Goal: Obtain resource: Download file/media

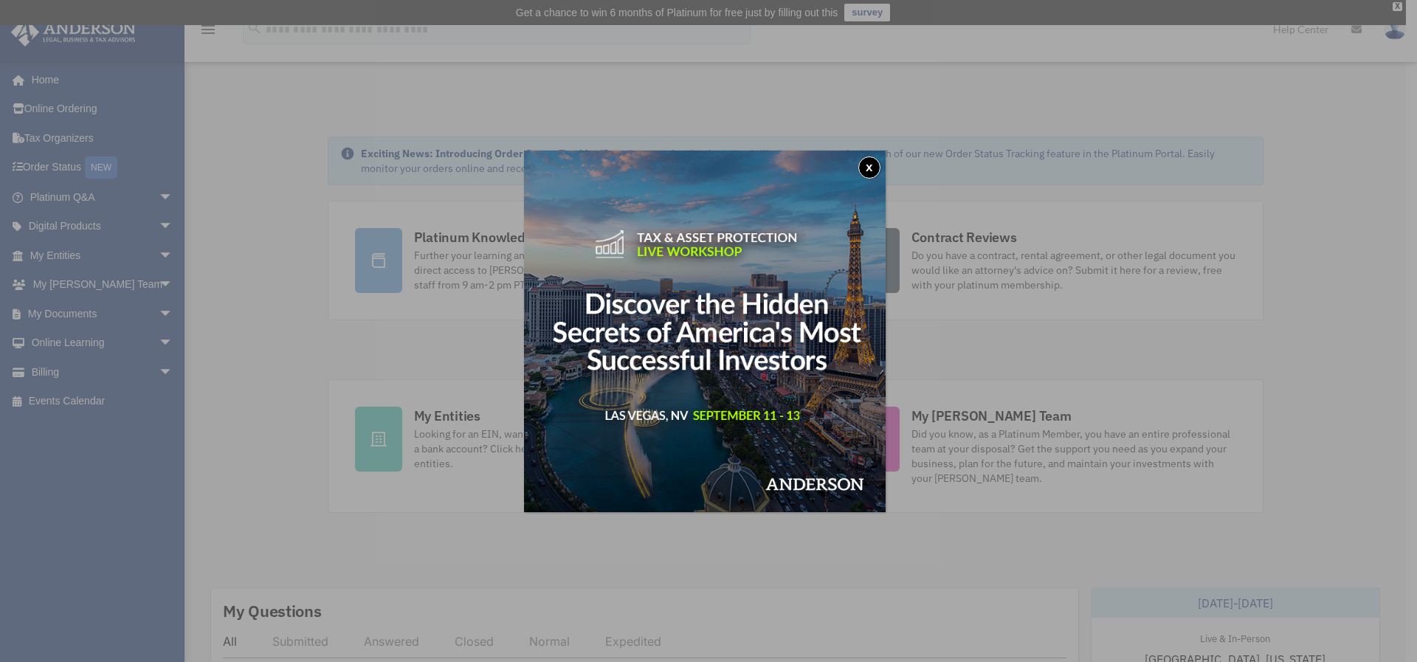
click at [870, 168] on button "x" at bounding box center [869, 167] width 22 height 22
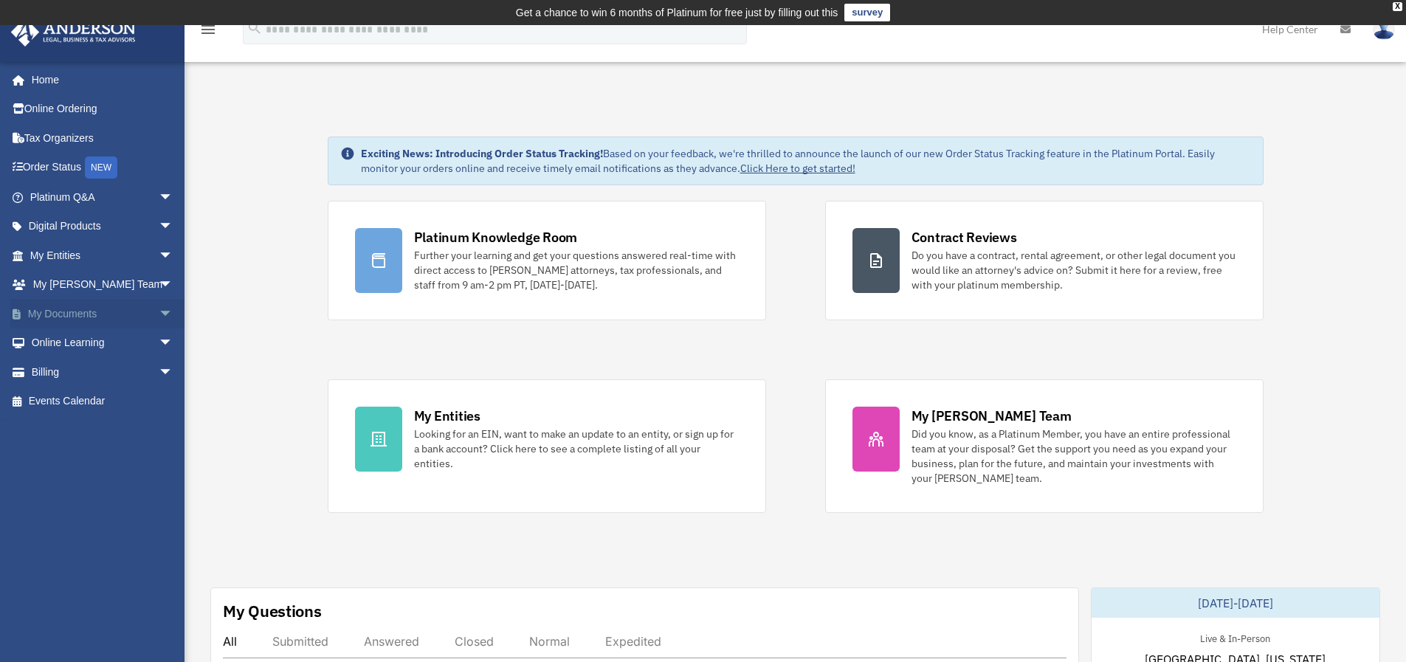
click at [159, 313] on span "arrow_drop_down" at bounding box center [174, 314] width 30 height 30
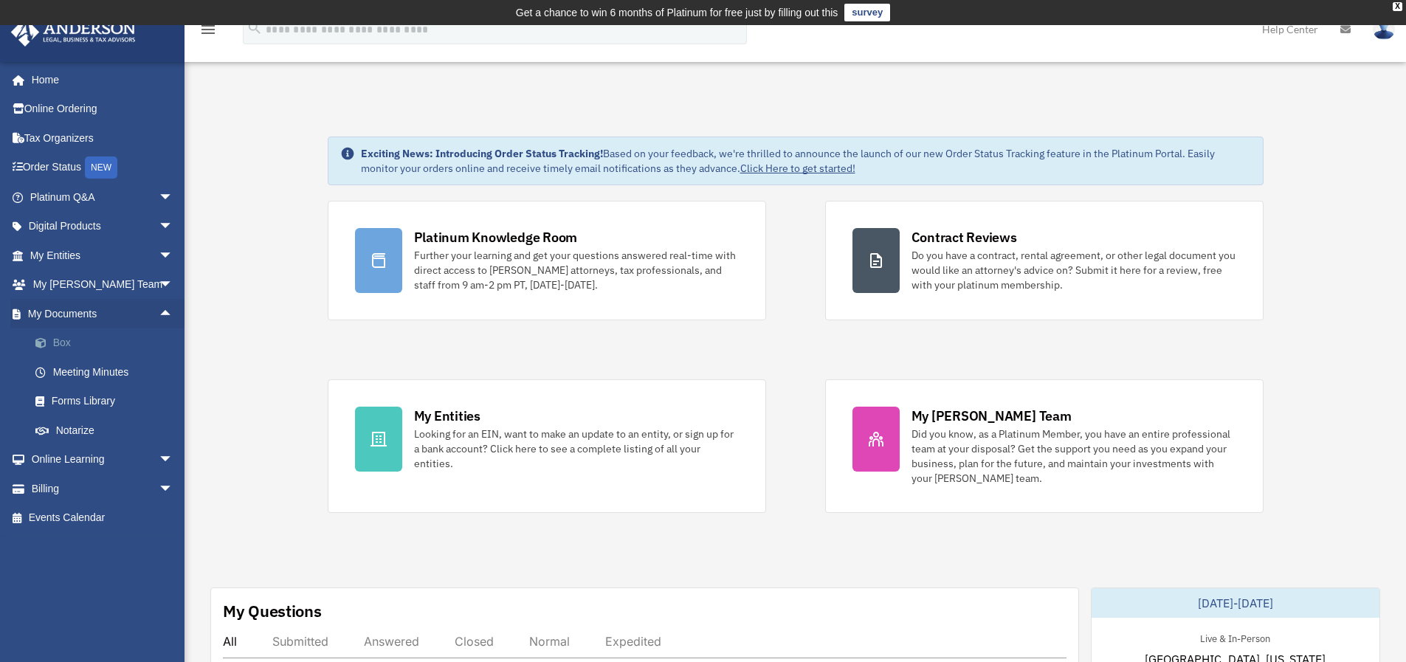
click at [75, 339] on link "Box" at bounding box center [108, 343] width 175 height 30
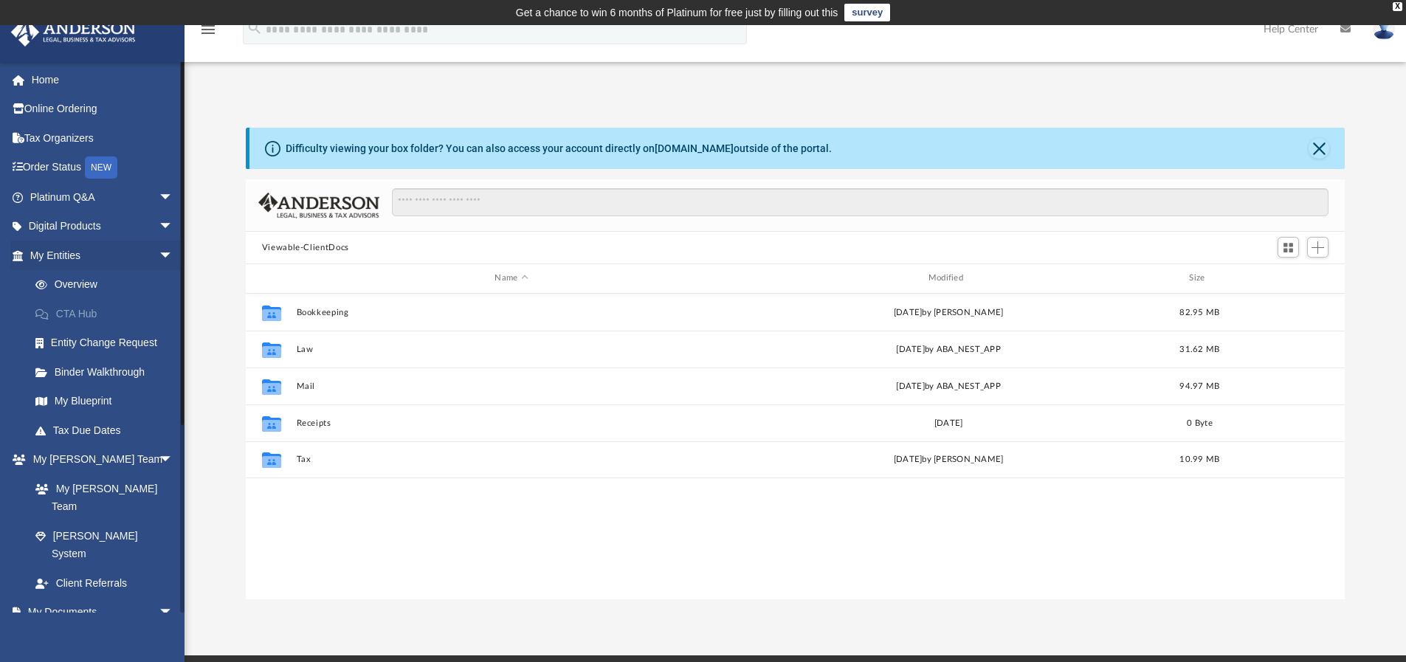
scroll to position [325, 1088]
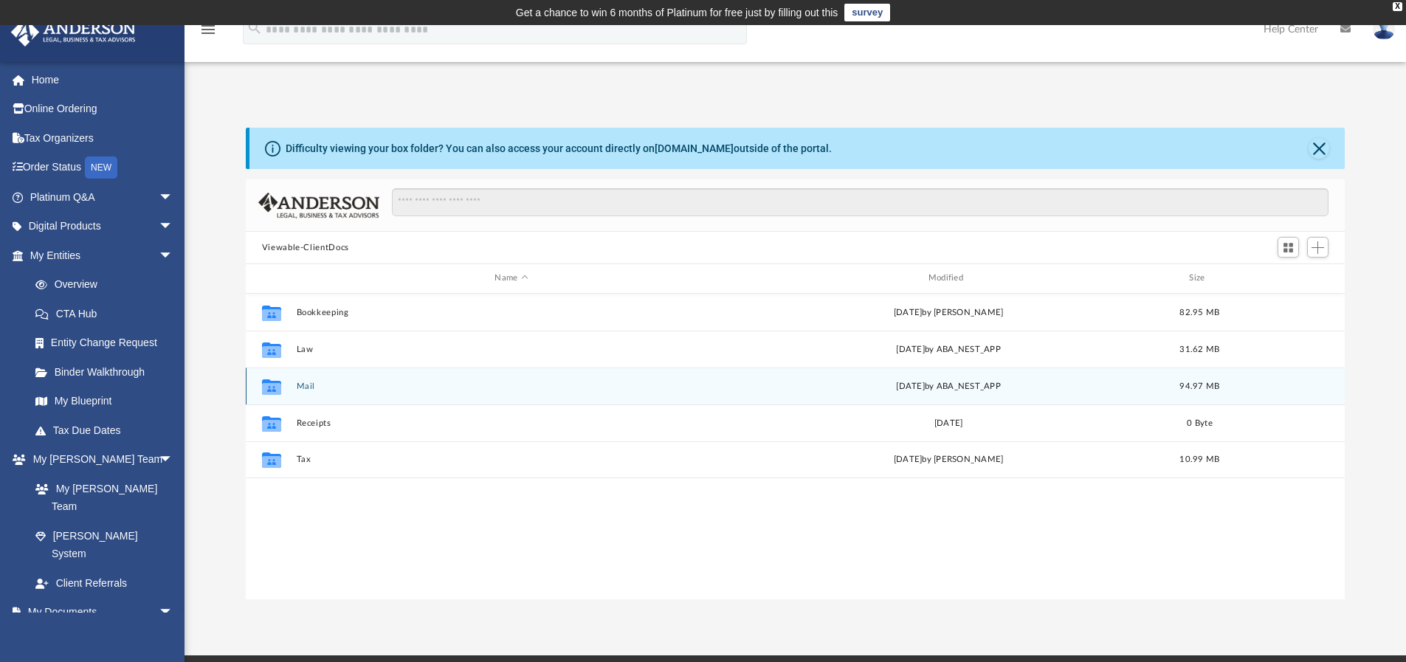
click at [301, 385] on button "Mail" at bounding box center [511, 387] width 430 height 10
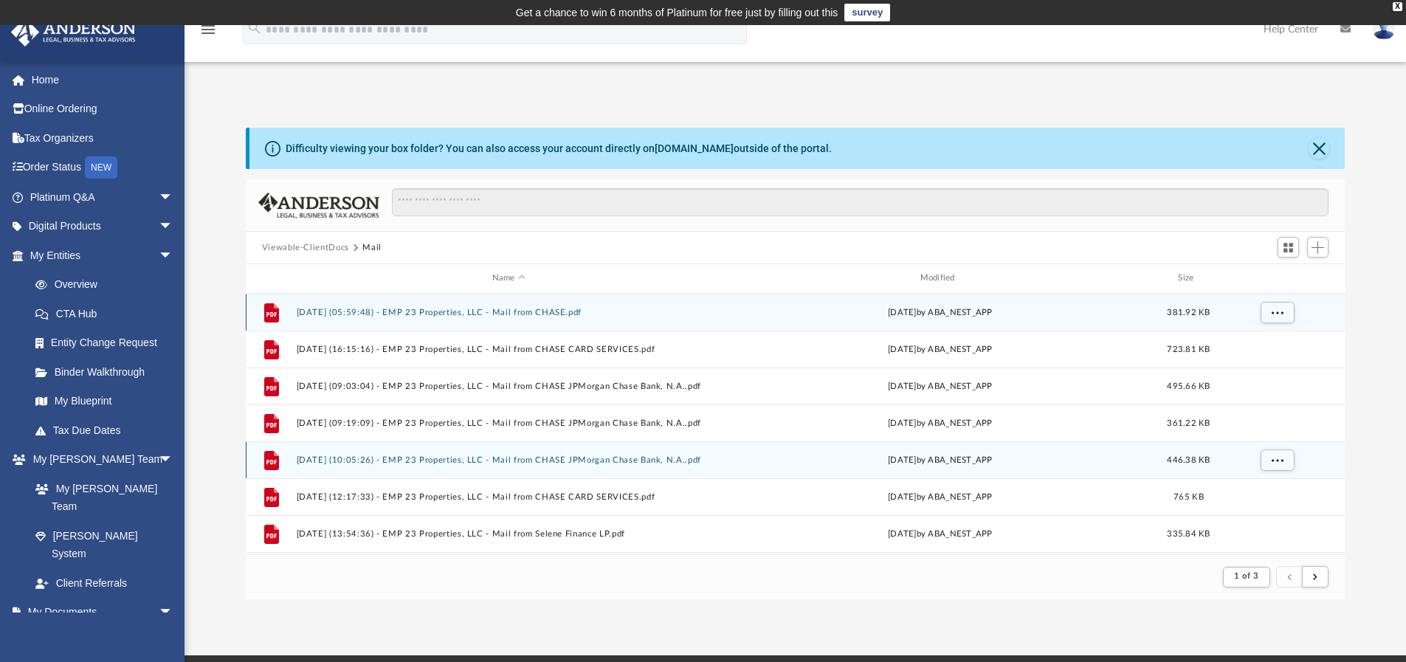
scroll to position [279, 1088]
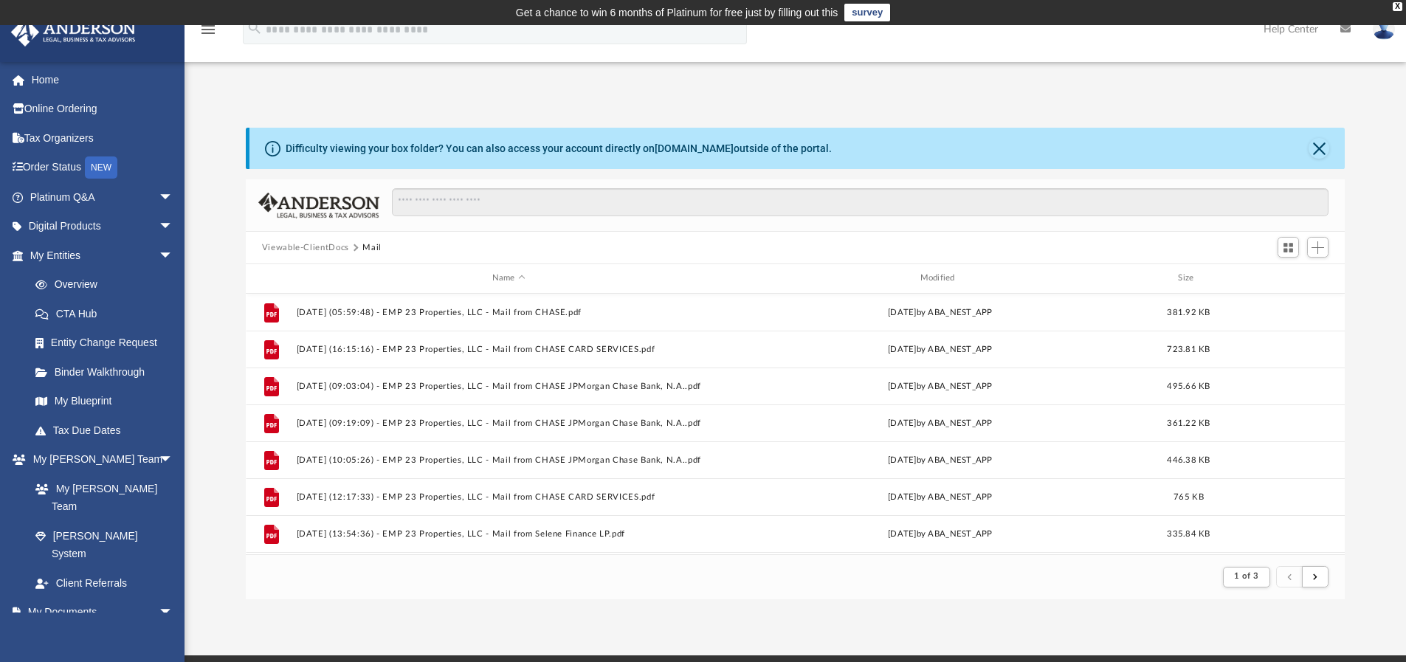
click at [1330, 583] on div "1 of 3" at bounding box center [1276, 576] width 112 height 27
click at [1320, 579] on button "submit" at bounding box center [1315, 576] width 27 height 21
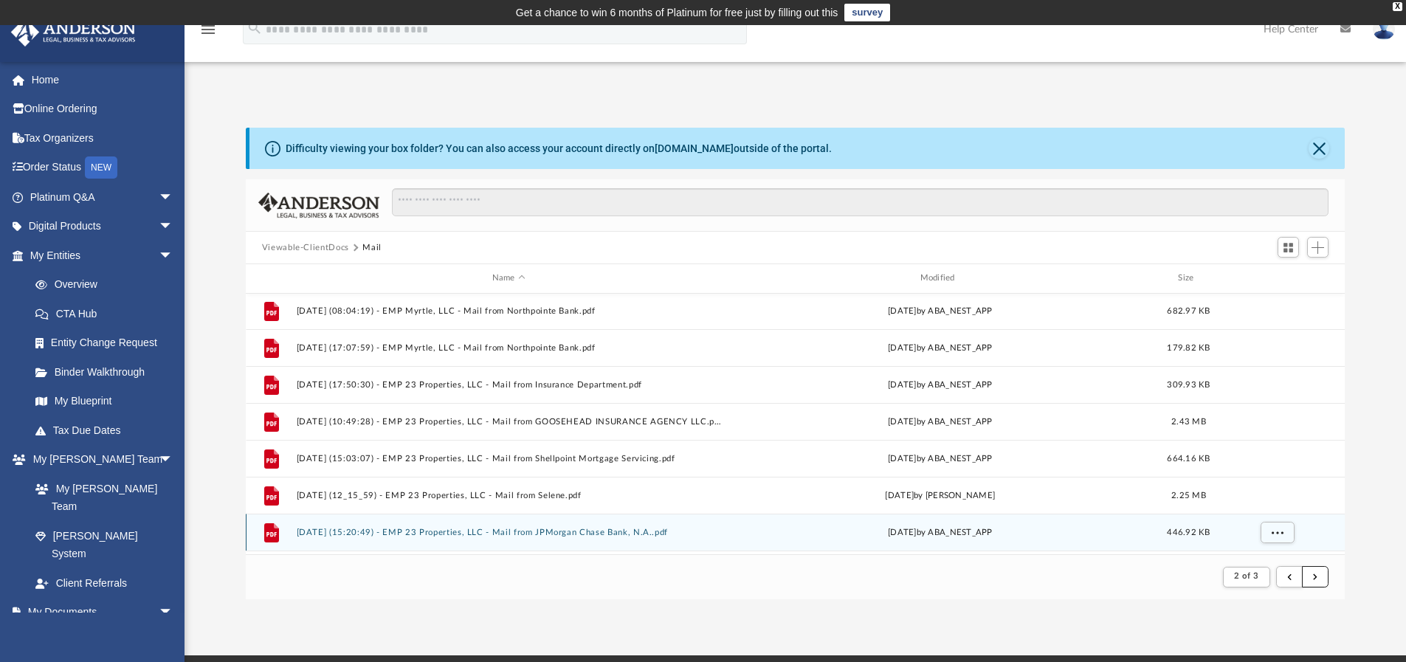
scroll to position [74, 0]
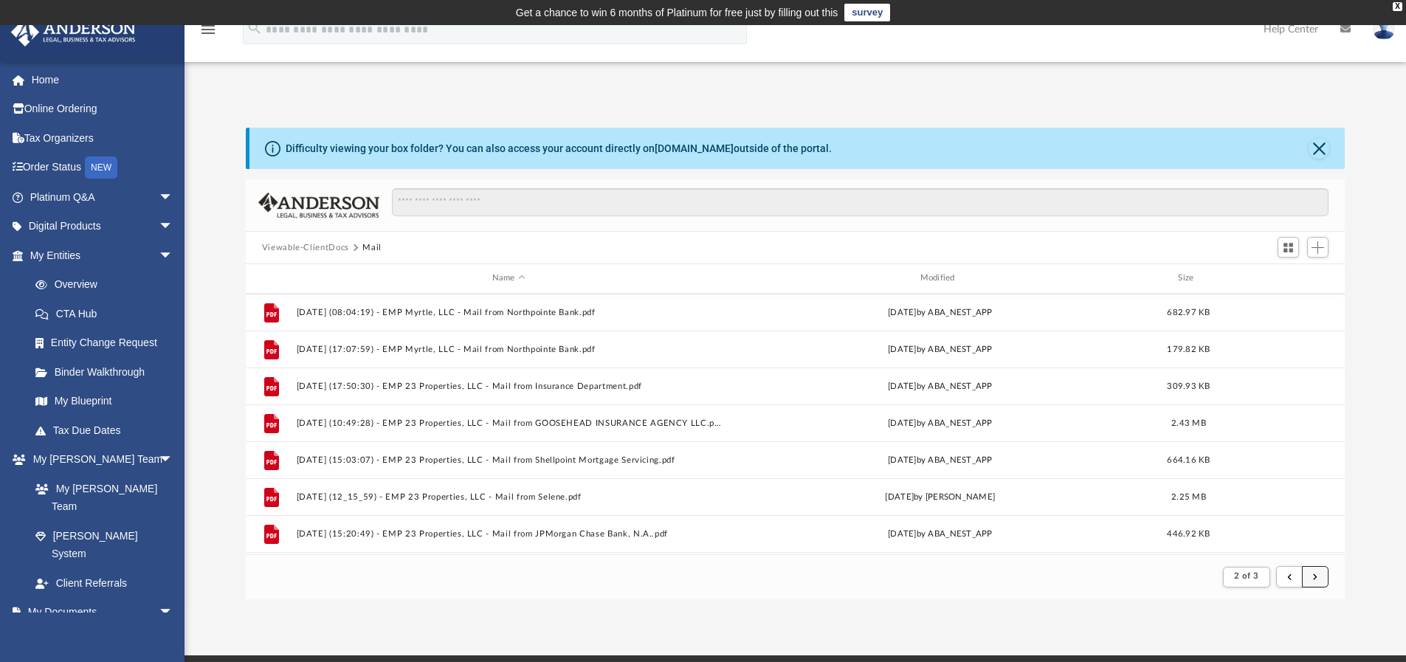
click at [1324, 577] on button "submit" at bounding box center [1315, 576] width 27 height 21
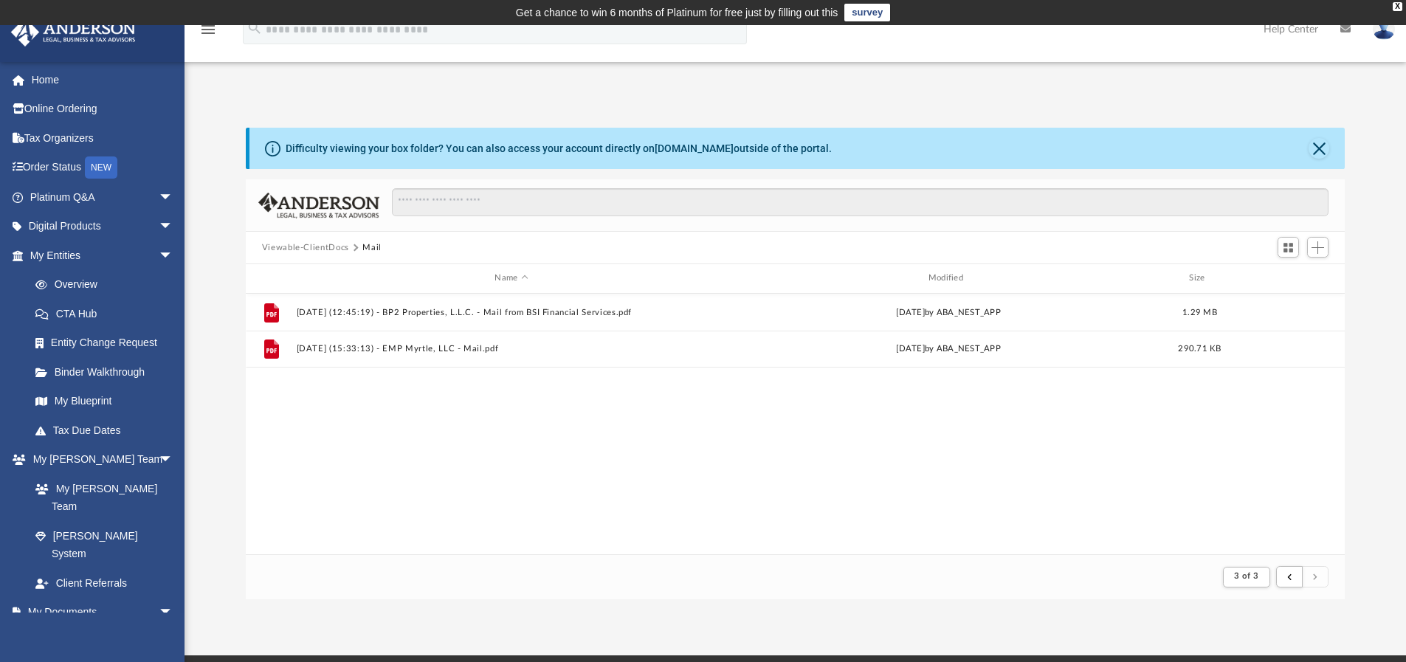
scroll to position [0, 0]
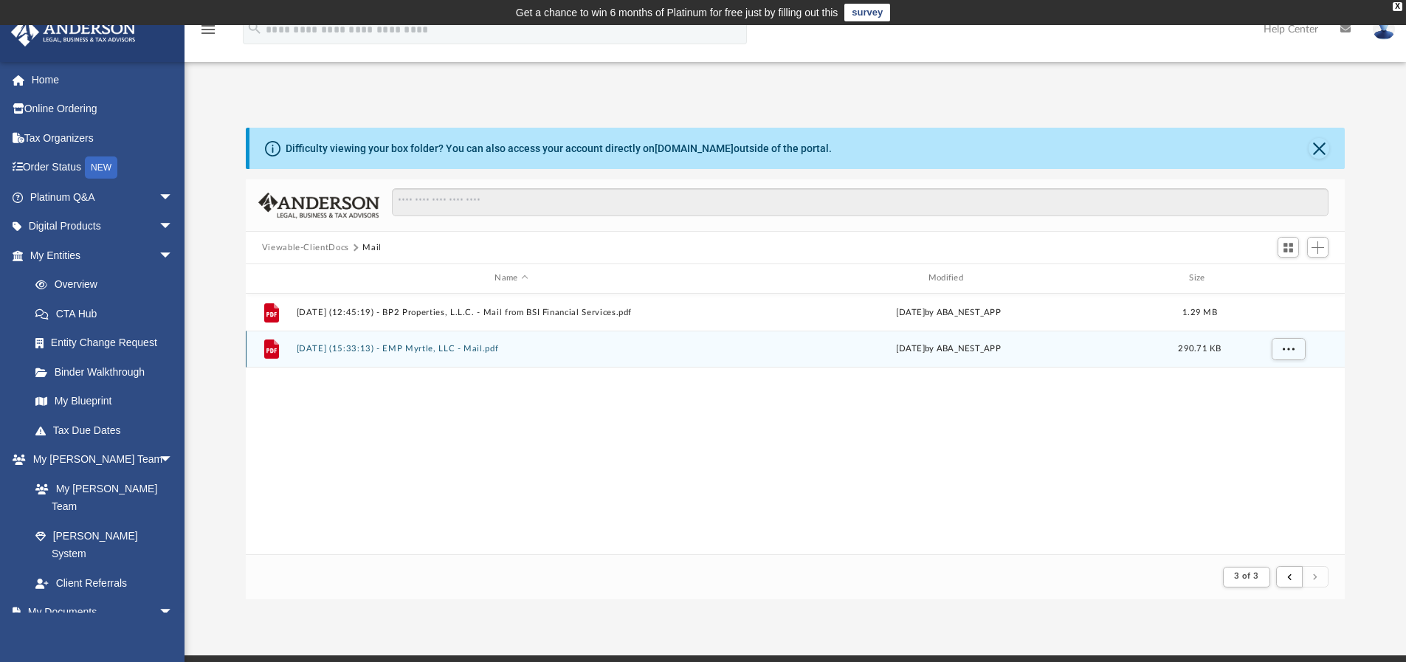
click at [491, 345] on button "[DATE] (15:33:13) - EMP Myrtle, LLC - Mail.pdf" at bounding box center [511, 349] width 430 height 10
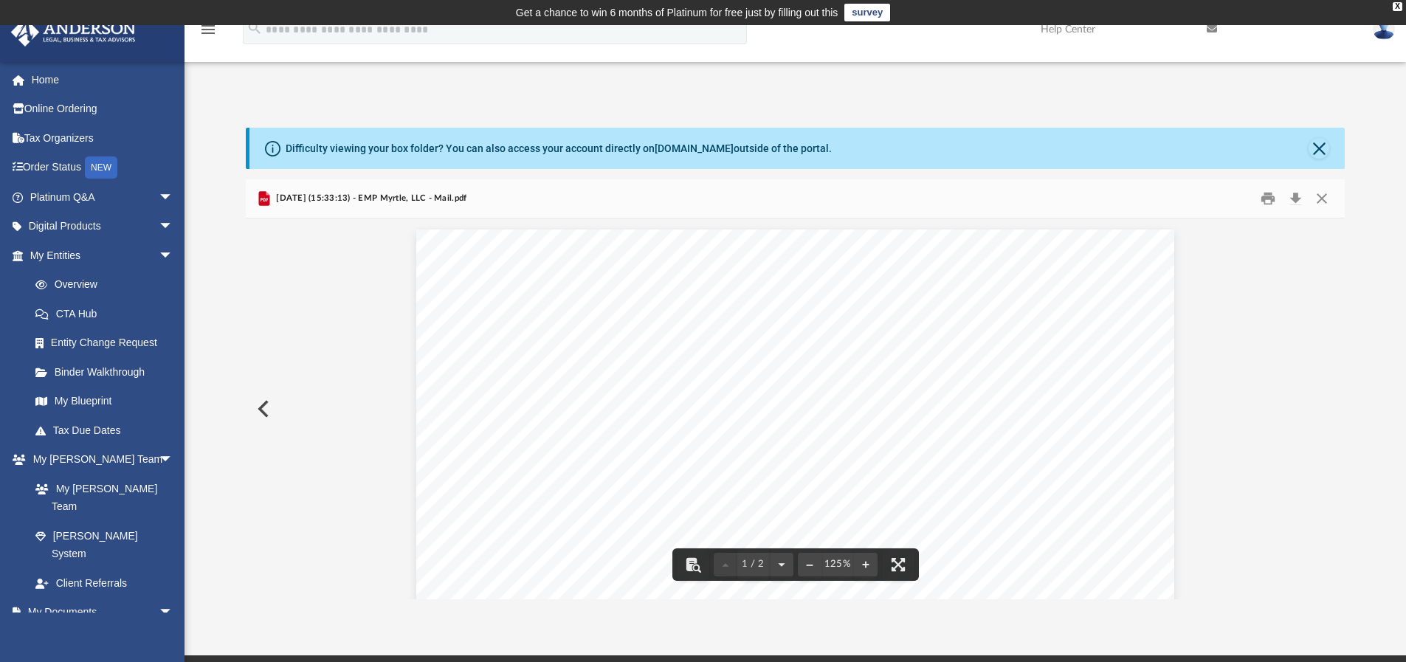
click at [262, 413] on button "Preview" at bounding box center [262, 408] width 32 height 41
click at [1319, 194] on button "Close" at bounding box center [1321, 198] width 27 height 23
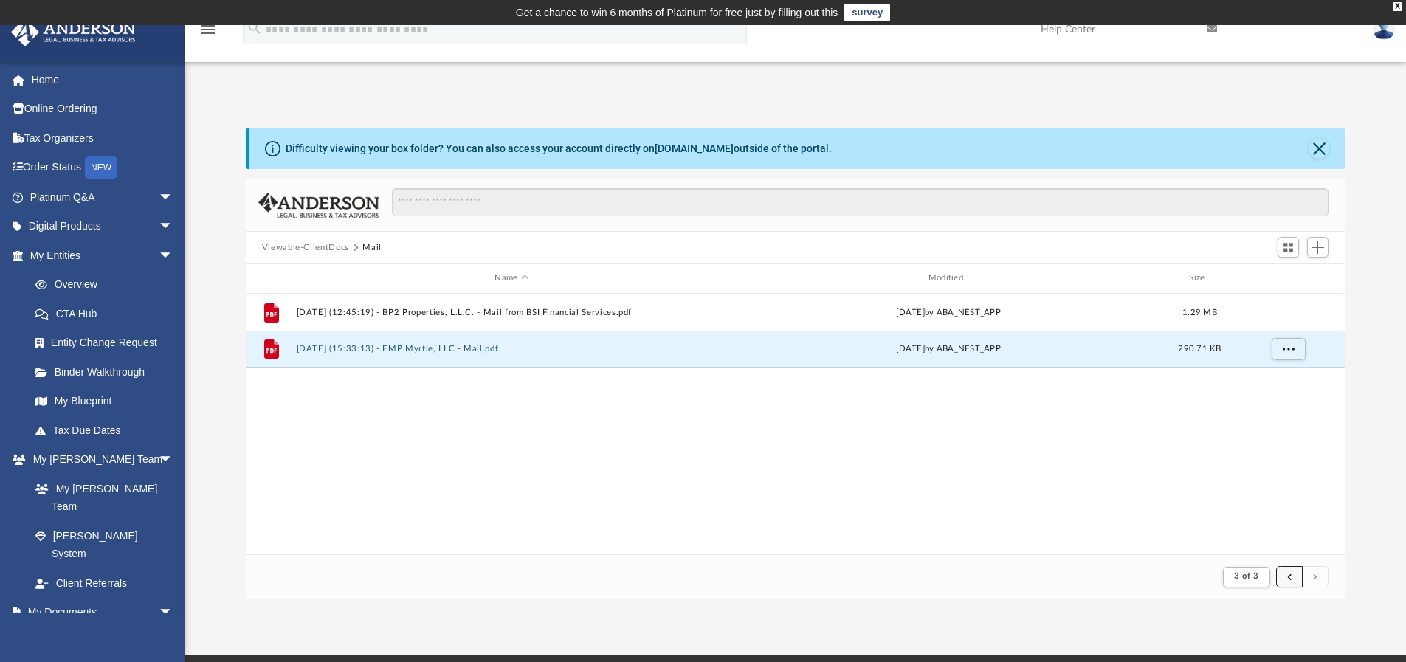
click at [1280, 570] on button "submit" at bounding box center [1289, 576] width 27 height 21
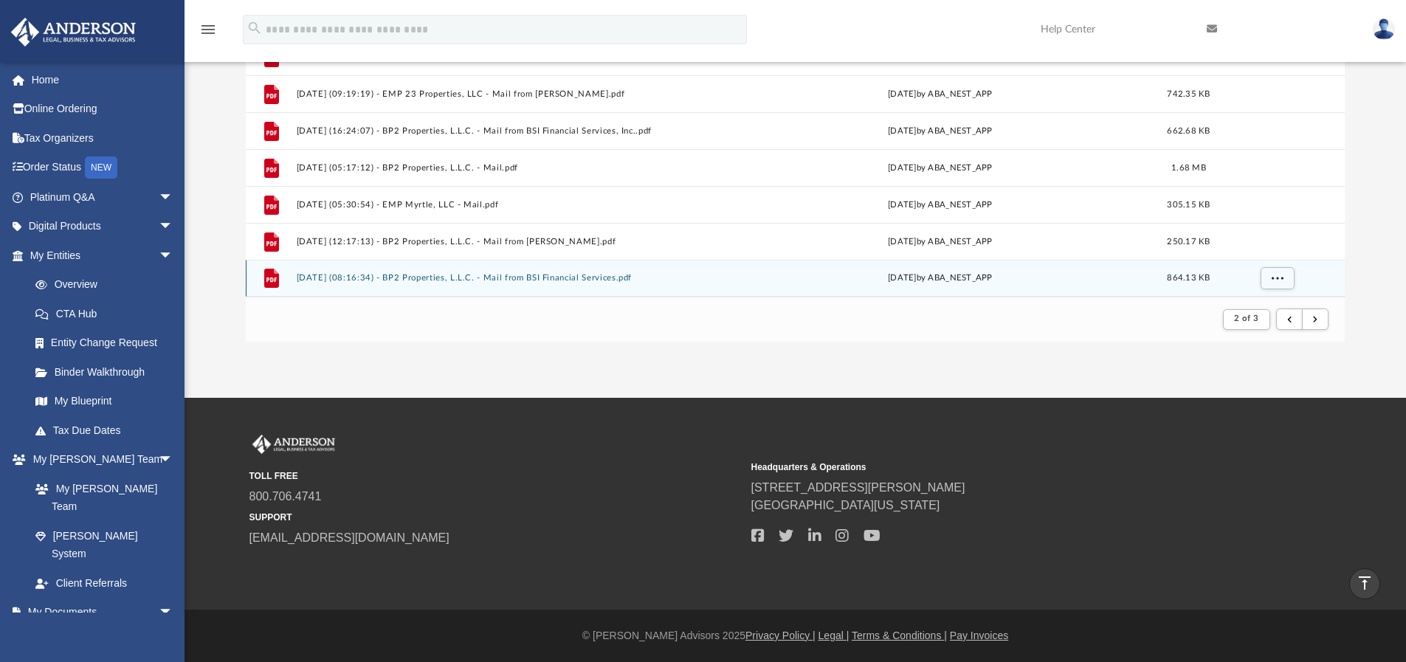
scroll to position [36, 0]
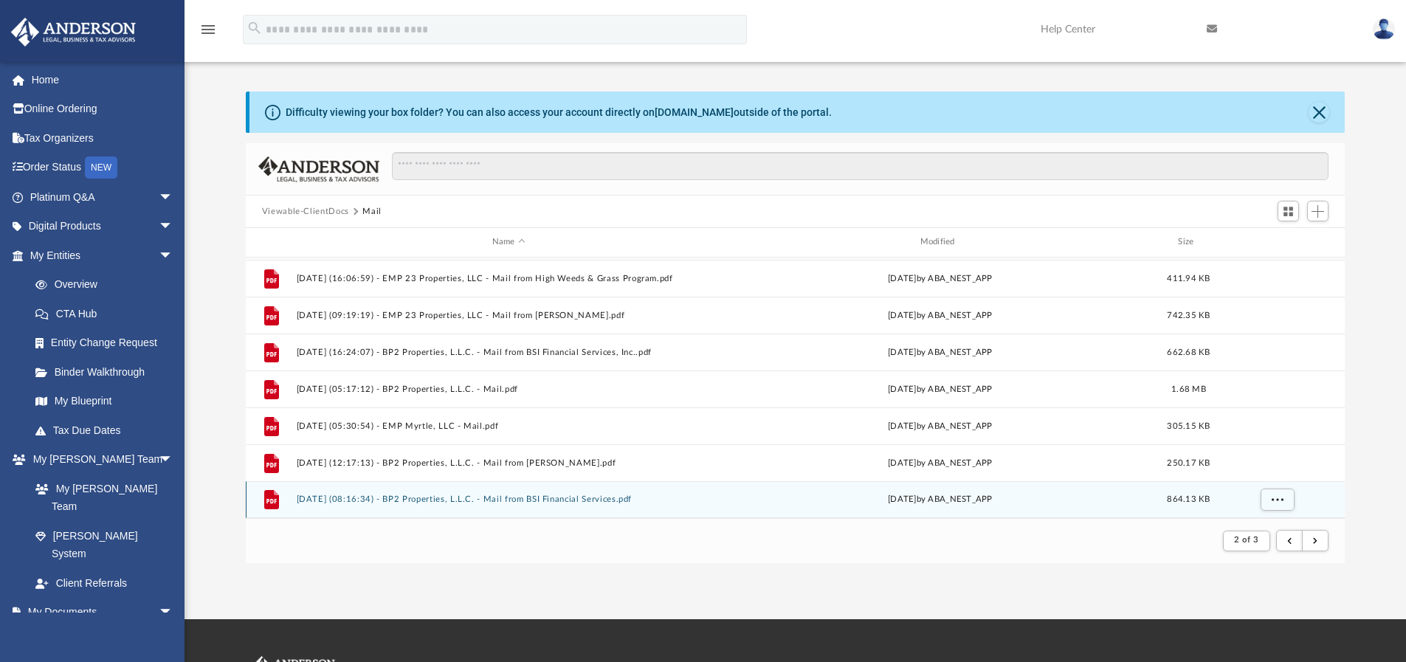
click at [606, 498] on button "[DATE] (08:16:34) - BP2 Properties, L.L.C. - Mail from BSI Financial Services.p…" at bounding box center [508, 499] width 425 height 10
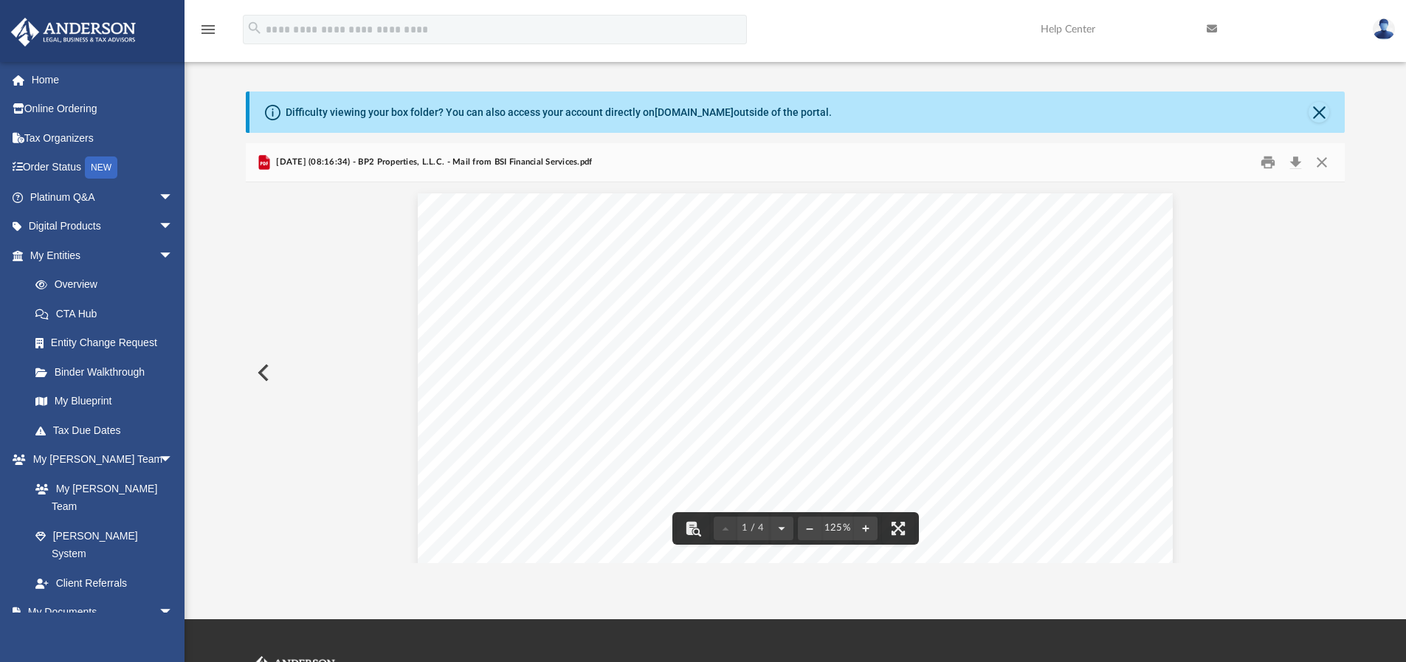
click at [263, 370] on button "Preview" at bounding box center [262, 372] width 32 height 41
click at [261, 379] on button "Preview" at bounding box center [262, 372] width 32 height 41
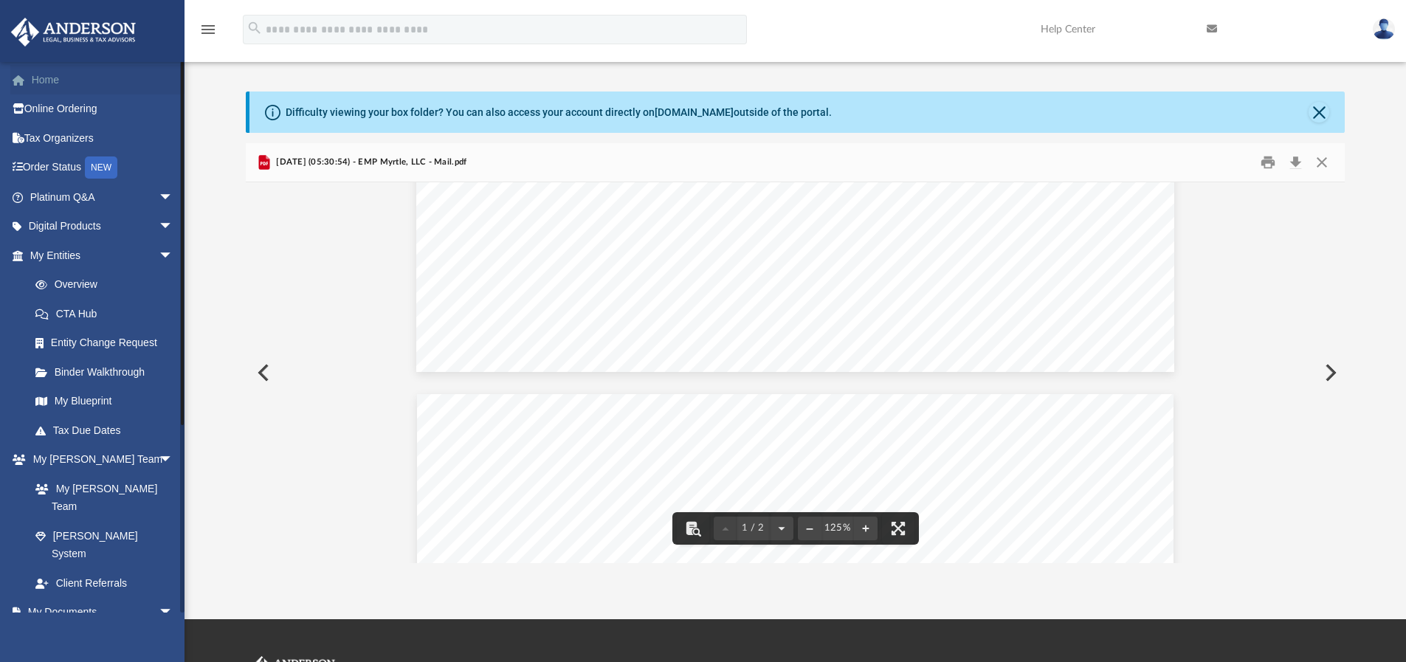
click at [46, 73] on link "Home" at bounding box center [102, 80] width 185 height 30
